Goal: Book appointment/travel/reservation

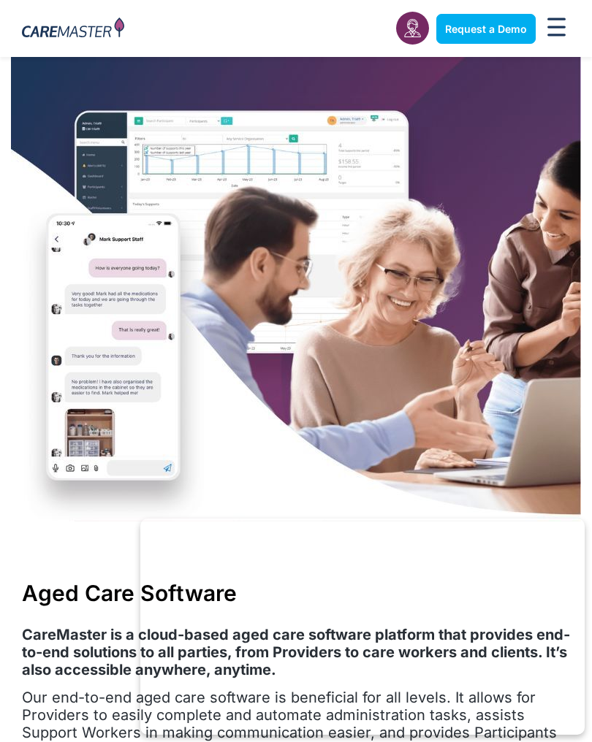
click at [530, 7] on div "Request a Demo Solutions AI Roster Optimiser NDIS Software for Small Providers …" at bounding box center [408, 28] width 337 height 57
click at [521, 23] on span "Request a Demo" at bounding box center [486, 29] width 82 height 12
click at [469, 29] on span "Request a Demo" at bounding box center [486, 29] width 82 height 12
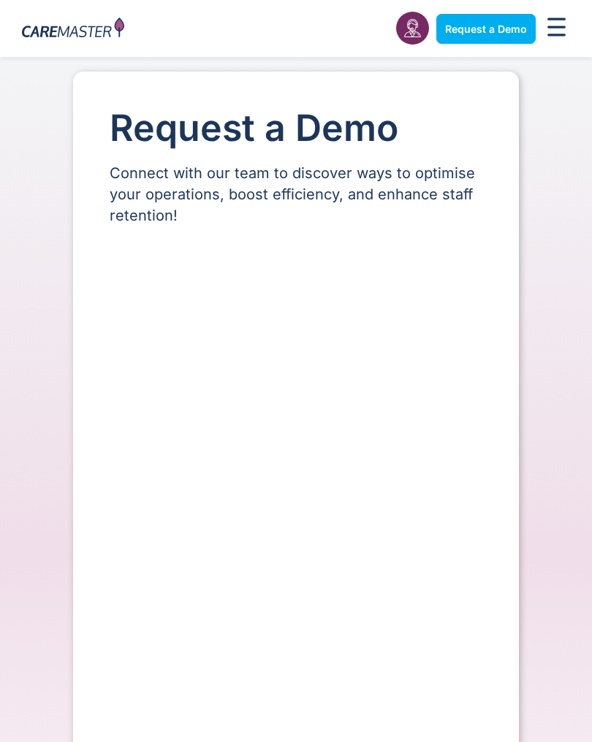
select select "**"
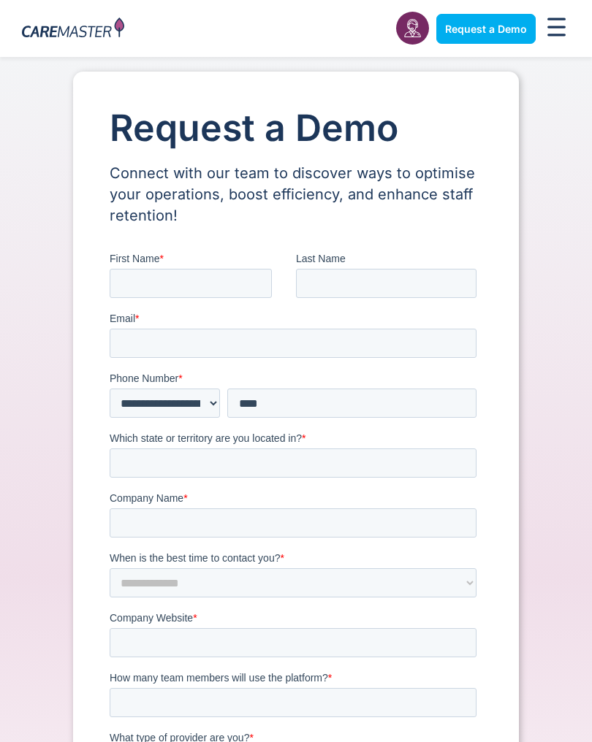
click at [563, 13] on div "Menu Toggle" at bounding box center [557, 28] width 28 height 31
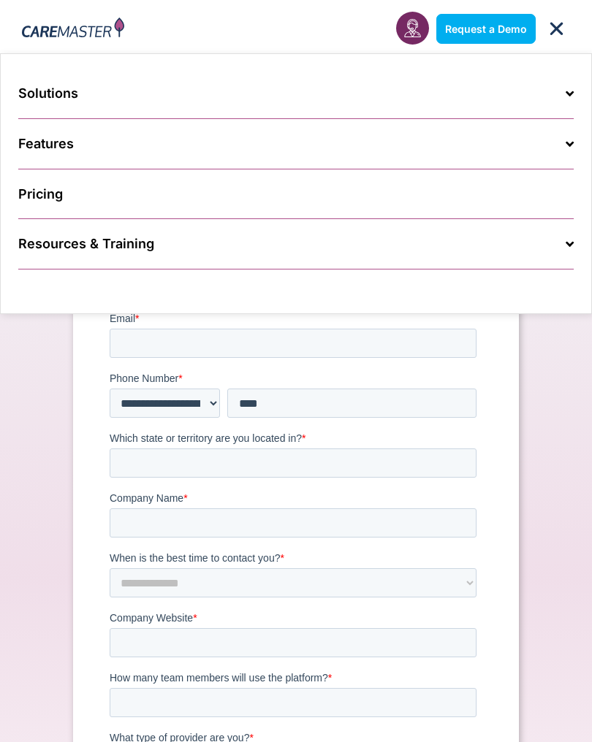
click at [560, 26] on icon "Menu Toggle" at bounding box center [556, 29] width 18 height 18
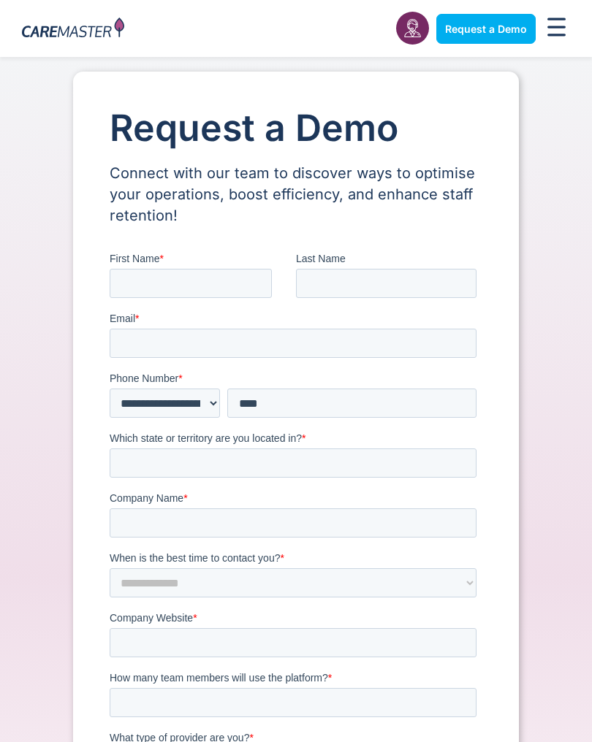
click at [98, 37] on img at bounding box center [73, 29] width 102 height 23
